Goal: Task Accomplishment & Management: Manage account settings

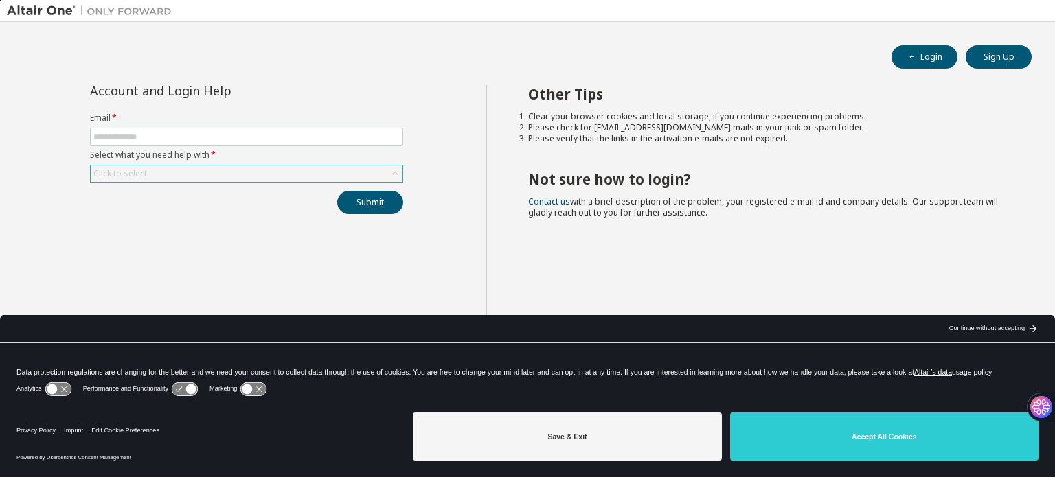
click at [146, 175] on div "Click to select" at bounding box center [120, 173] width 58 height 15
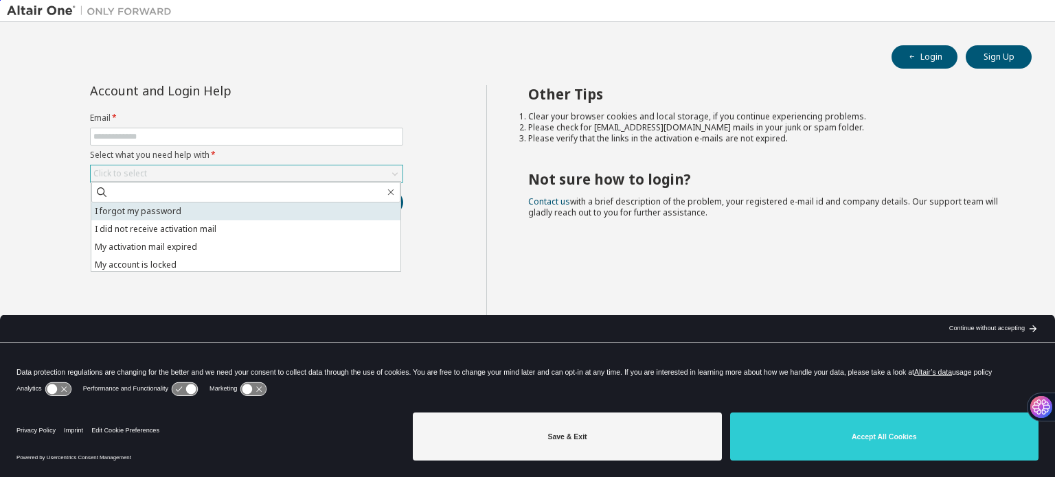
click at [148, 209] on li "I forgot my password" at bounding box center [245, 212] width 309 height 18
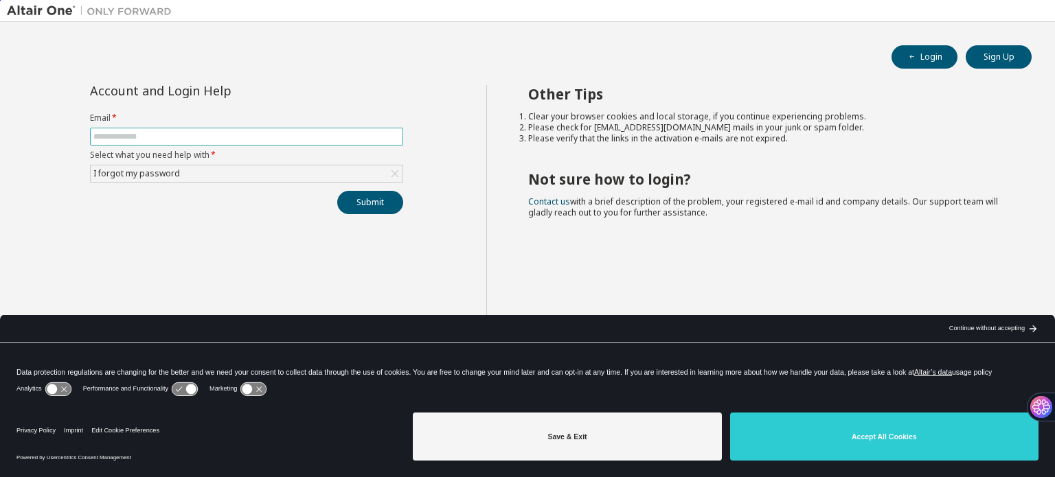
click at [135, 139] on input "text" at bounding box center [246, 136] width 306 height 11
type input "**********"
click at [372, 206] on button "Submit" at bounding box center [370, 202] width 66 height 23
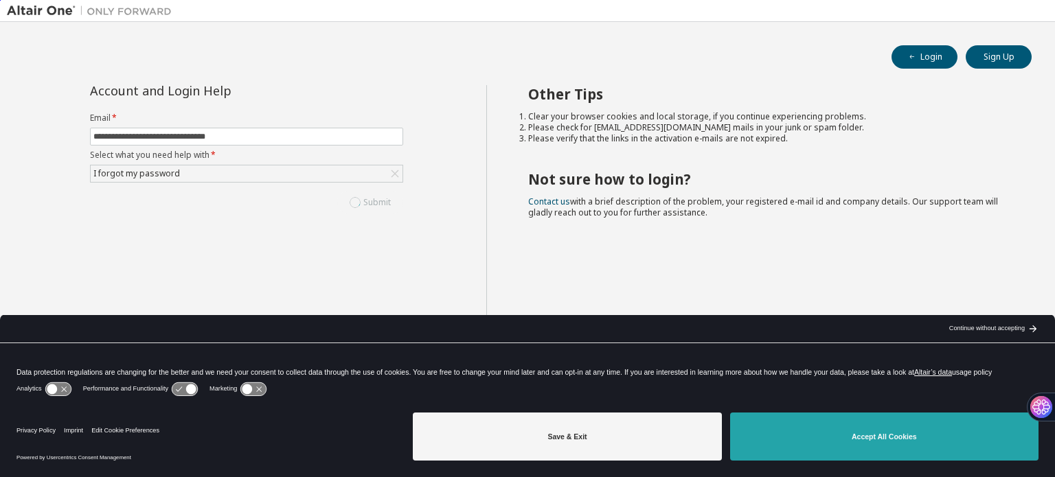
click at [885, 440] on button "Accept All Cookies" at bounding box center [884, 437] width 308 height 48
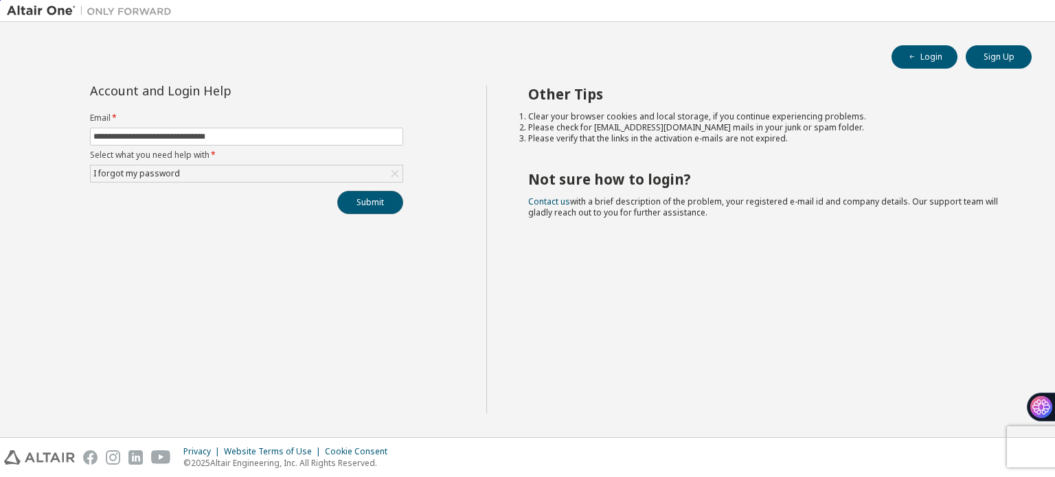
click at [378, 204] on button "Submit" at bounding box center [370, 202] width 66 height 23
